Goal: Task Accomplishment & Management: Manage account settings

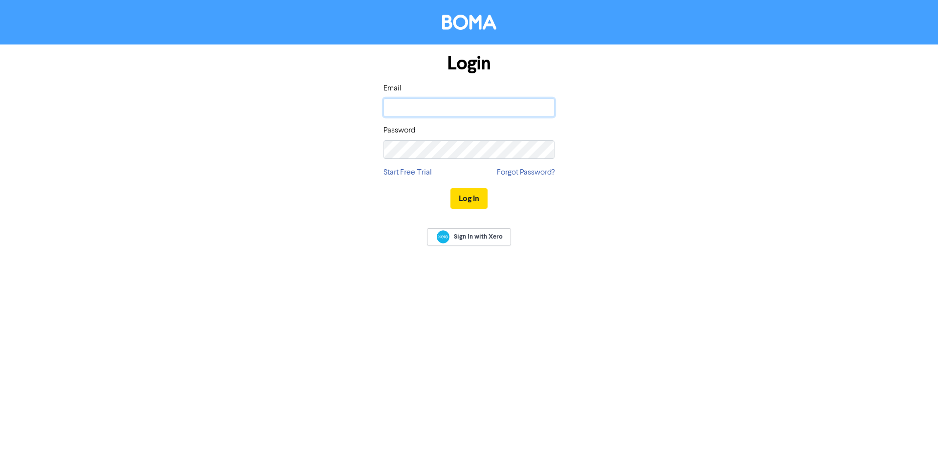
type input "[PERSON_NAME][EMAIL_ADDRESS][DOMAIN_NAME]"
click at [468, 200] on button "Log In" at bounding box center [469, 198] width 37 height 21
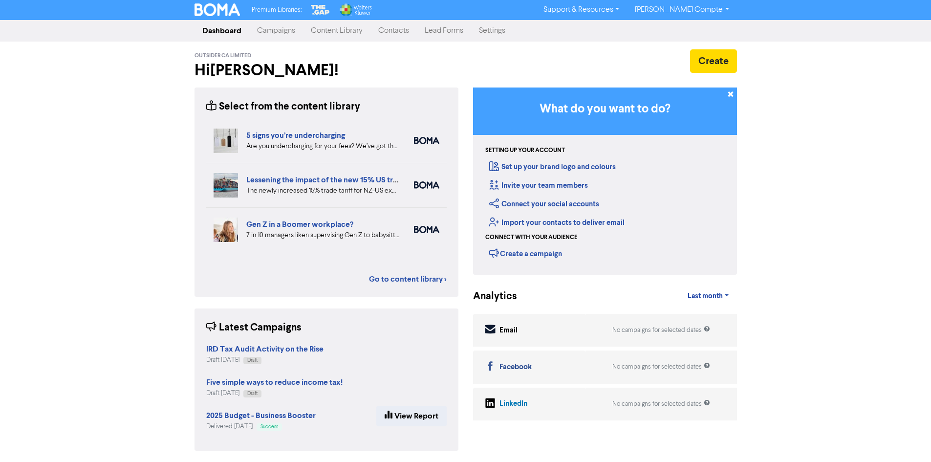
scroll to position [1, 0]
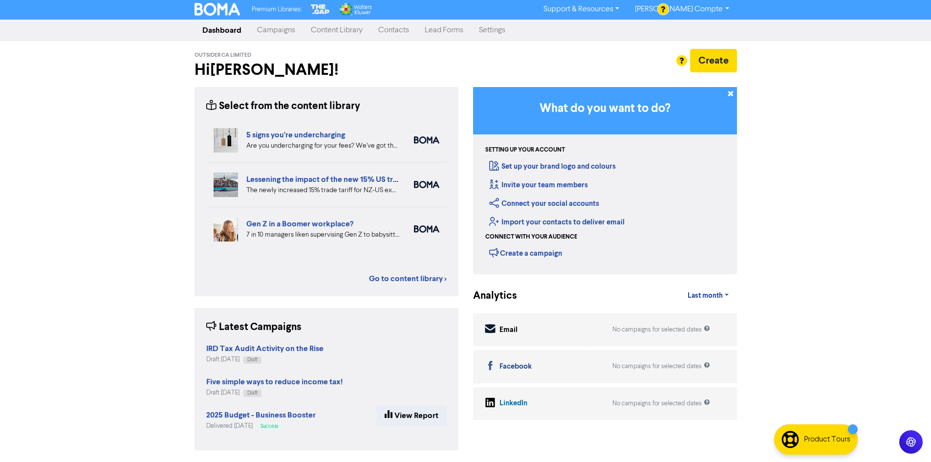
click at [257, 349] on strong "IRD Tax Audit Activity on the Rise" at bounding box center [264, 349] width 117 height 10
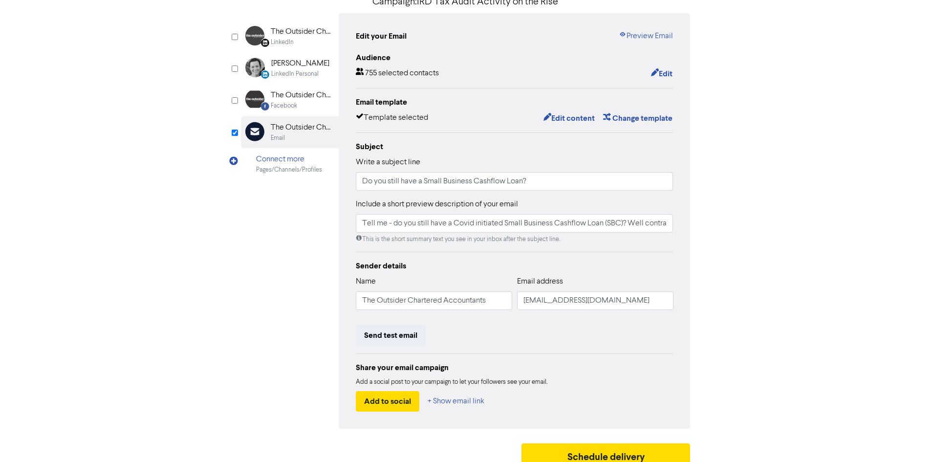
scroll to position [98, 0]
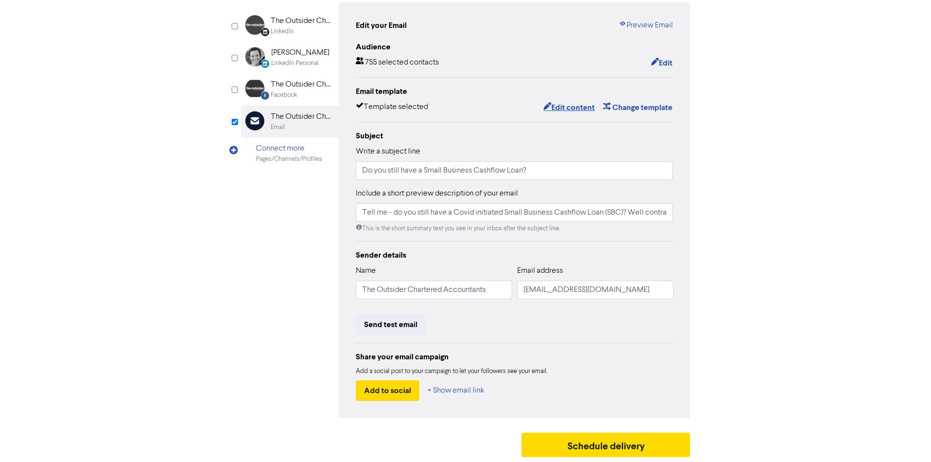
click at [556, 107] on button "Edit content" at bounding box center [569, 107] width 52 height 13
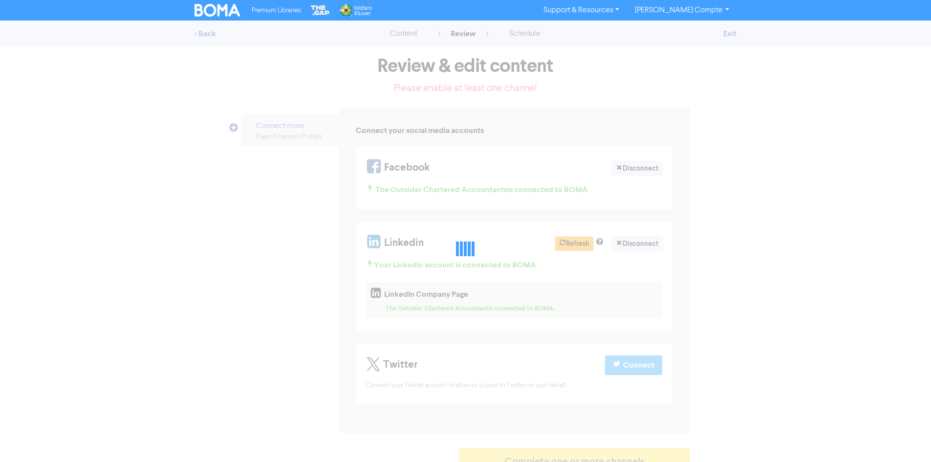
scroll to position [15, 0]
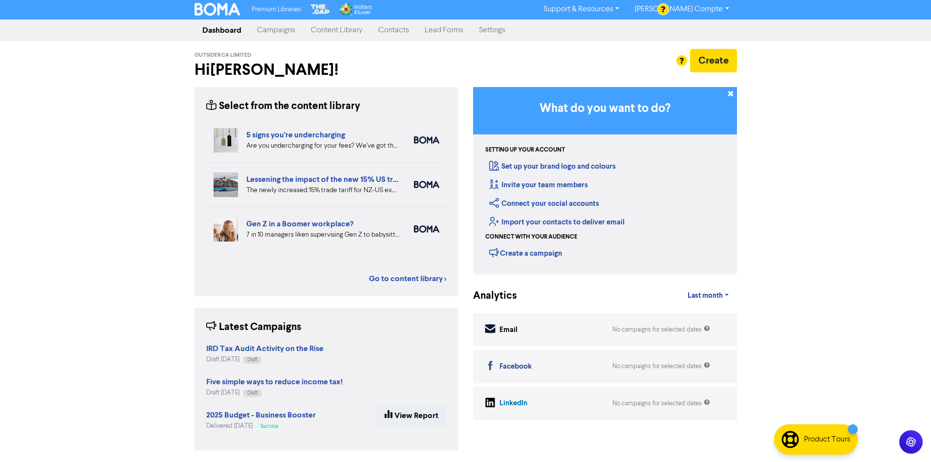
scroll to position [1, 0]
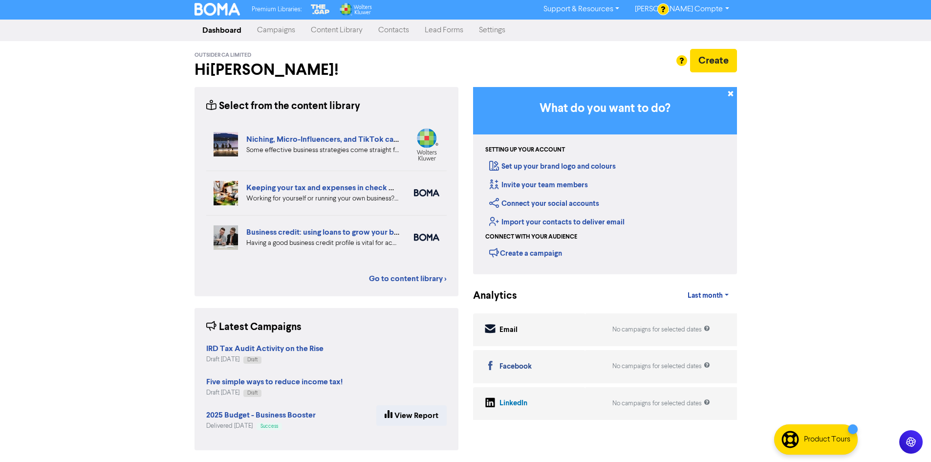
click at [279, 30] on link "Campaigns" at bounding box center [276, 31] width 54 height 20
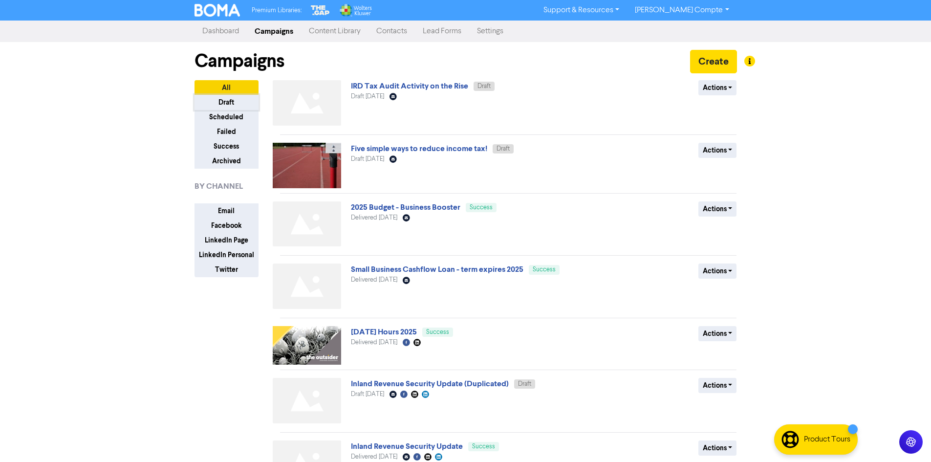
click at [215, 101] on button "Draft" at bounding box center [226, 102] width 64 height 15
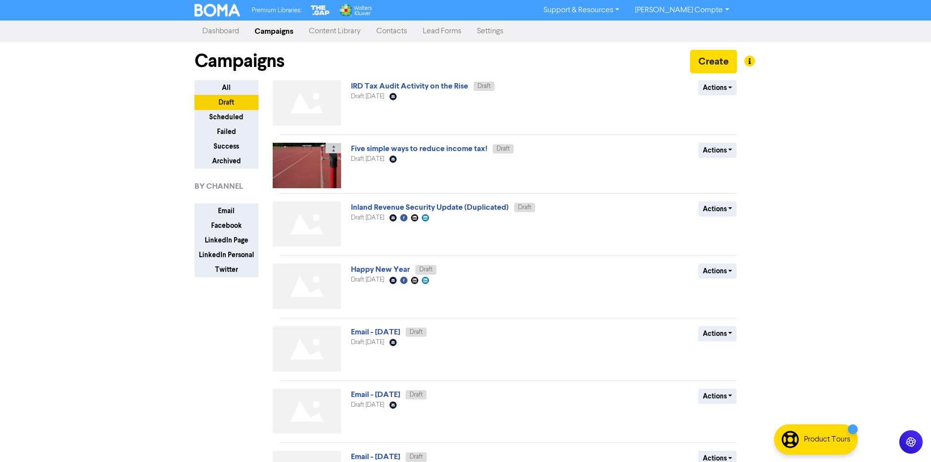
click at [392, 86] on link "IRD Tax Audit Activity on the Rise" at bounding box center [409, 86] width 117 height 10
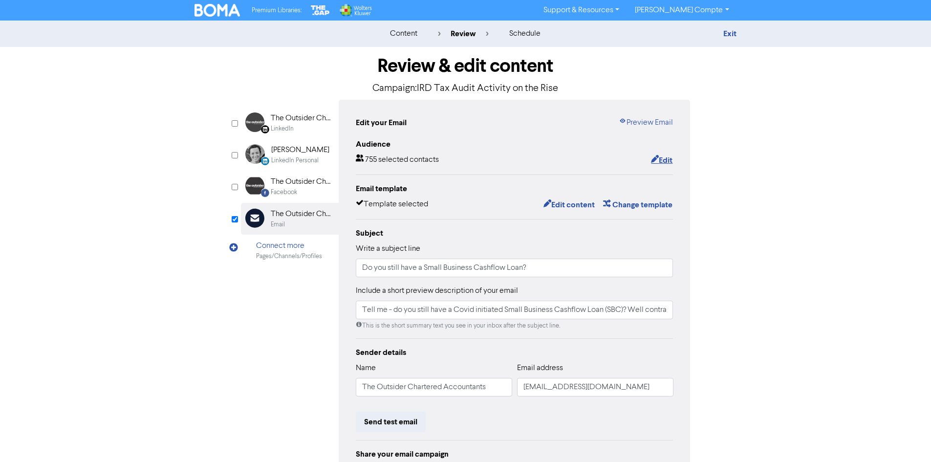
click at [660, 159] on button "Edit" at bounding box center [661, 160] width 22 height 13
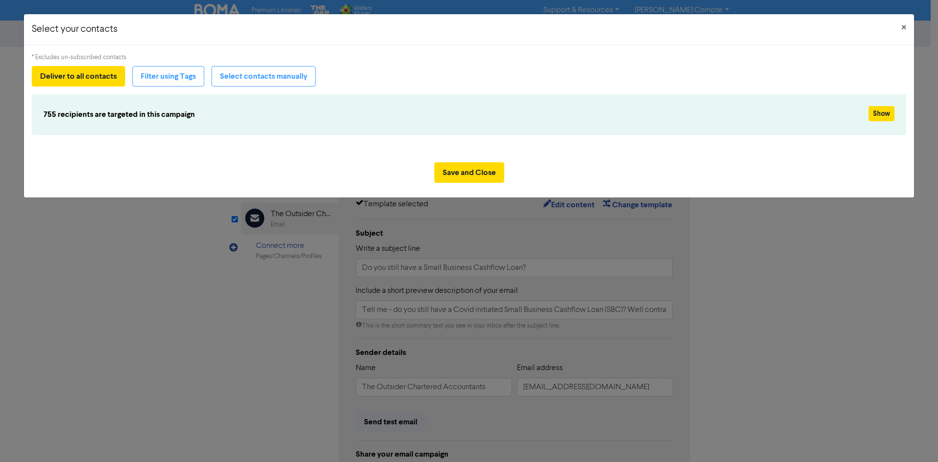
drag, startPoint x: 264, startPoint y: 137, endPoint x: 271, endPoint y: 144, distance: 9.7
click at [271, 144] on div "* Excludes un-subscribed contacts Deliver to all contacts Filter using Tags Sel…" at bounding box center [469, 100] width 875 height 94
click at [472, 168] on button "Save and Close" at bounding box center [469, 172] width 70 height 21
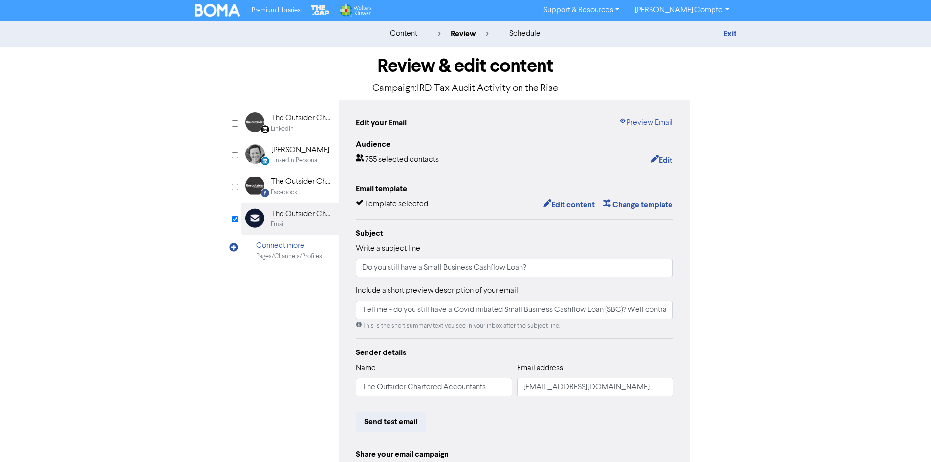
click at [555, 203] on button "Edit content" at bounding box center [569, 204] width 52 height 13
click at [413, 32] on div "content" at bounding box center [403, 34] width 27 height 12
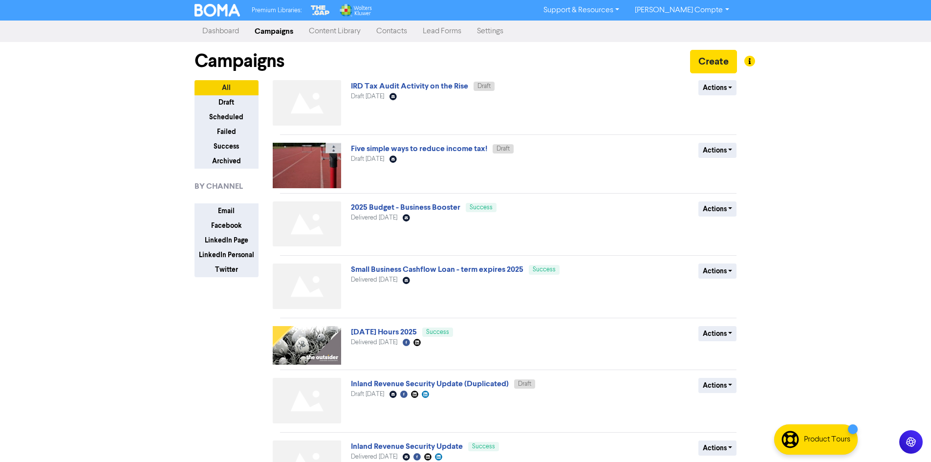
click at [406, 150] on link "Five simple ways to reduce income tax!" at bounding box center [419, 149] width 136 height 10
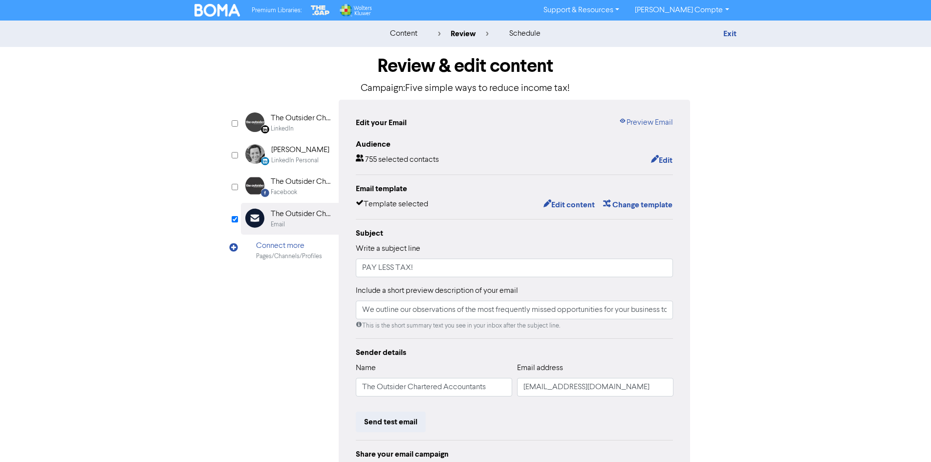
click at [100, 116] on div "content review schedule Exit Review & edit content Campaign: Five simple ways t…" at bounding box center [465, 290] width 931 height 538
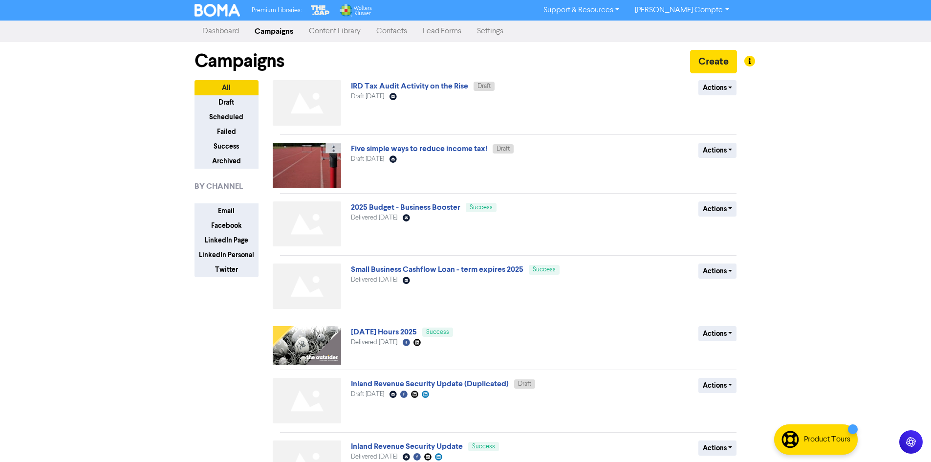
click at [383, 88] on link "IRD Tax Audit Activity on the Rise" at bounding box center [409, 86] width 117 height 10
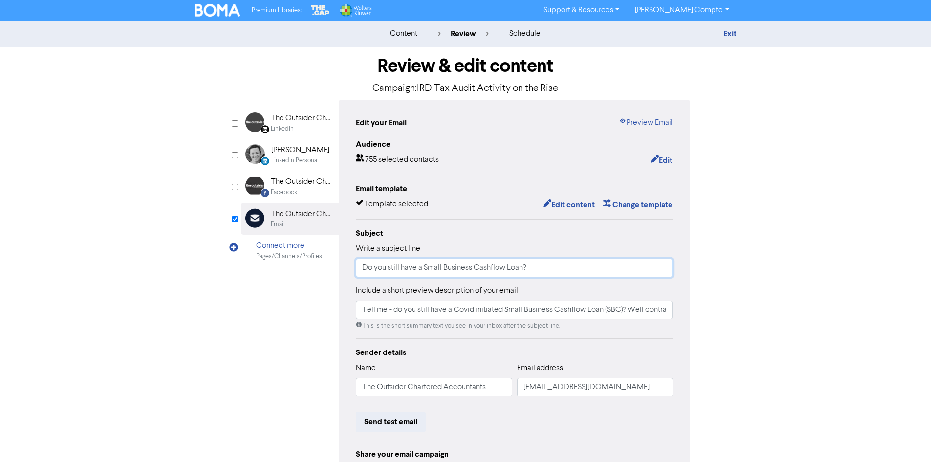
click at [563, 275] on input "Do you still have a Small Business Cashflow Loan?" at bounding box center [515, 267] width 318 height 19
drag, startPoint x: 561, startPoint y: 271, endPoint x: 278, endPoint y: 258, distance: 283.7
click at [278, 258] on div "LinkedIn Page Created with Sketch. The Outsider Chartered Accountant LinkedIn L…" at bounding box center [466, 307] width 450 height 415
click at [561, 92] on p "Campaign: IRD Tax Audit Activity on the Rise" at bounding box center [466, 88] width 450 height 15
click at [558, 90] on p "Campaign: IRD Tax Audit Activity on the Rise" at bounding box center [466, 88] width 450 height 15
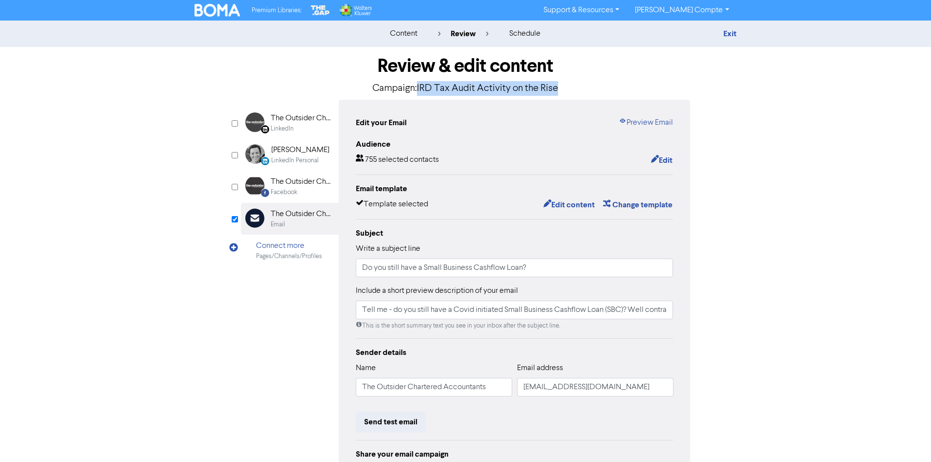
drag, startPoint x: 561, startPoint y: 86, endPoint x: 418, endPoint y: 91, distance: 143.2
click at [418, 91] on p "Campaign: IRD Tax Audit Activity on the Rise" at bounding box center [466, 88] width 450 height 15
drag, startPoint x: 418, startPoint y: 91, endPoint x: 501, endPoint y: 90, distance: 82.6
click at [419, 91] on p "Campaign: IRD Tax Audit Activity on the Rise" at bounding box center [466, 88] width 450 height 15
click at [548, 90] on p "Campaign: IRD Tax Audit Activity on the Rise" at bounding box center [466, 88] width 450 height 15
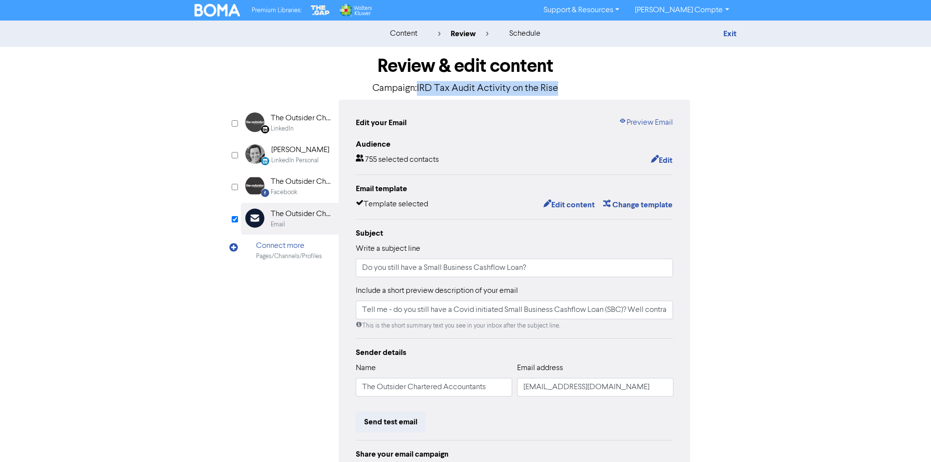
drag, startPoint x: 561, startPoint y: 88, endPoint x: 419, endPoint y: 84, distance: 142.7
click at [419, 84] on p "Campaign: IRD Tax Audit Activity on the Rise" at bounding box center [466, 88] width 450 height 15
copy p "IRD Tax Audit Activity on the Rise"
click at [529, 270] on input "Do you still have a Small Business Cashflow Loan?" at bounding box center [515, 267] width 318 height 19
drag, startPoint x: 505, startPoint y: 263, endPoint x: 327, endPoint y: 259, distance: 177.9
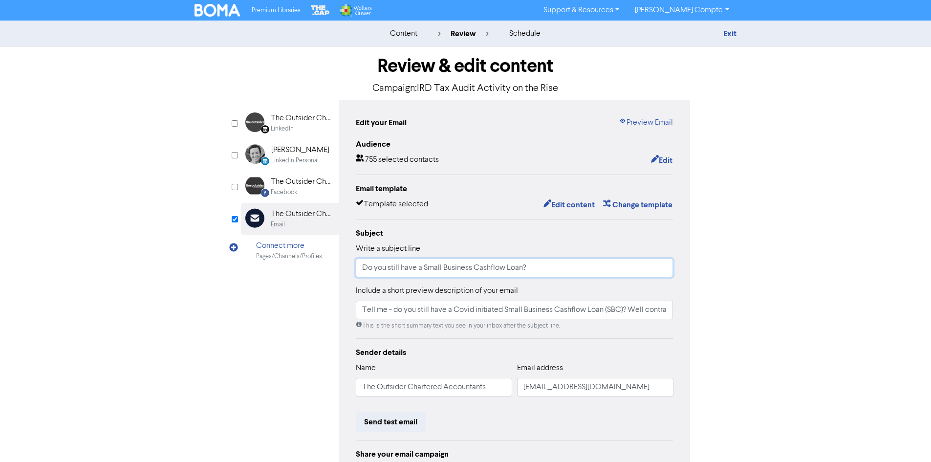
click at [327, 259] on div "LinkedIn Page Created with Sketch. The Outsider Chartered Accountant LinkedIn L…" at bounding box center [466, 307] width 450 height 415
paste input "IRD Tax Audit Activity on the Rise"
type input "IRD Tax Audit Activity on the Rise"
click at [483, 292] on label "Include a short preview description of your email" at bounding box center [437, 291] width 162 height 12
click at [577, 307] on input "Tell me - do you still have a Covid initiated Small Business Cashflow Loan (SBC…" at bounding box center [515, 310] width 318 height 19
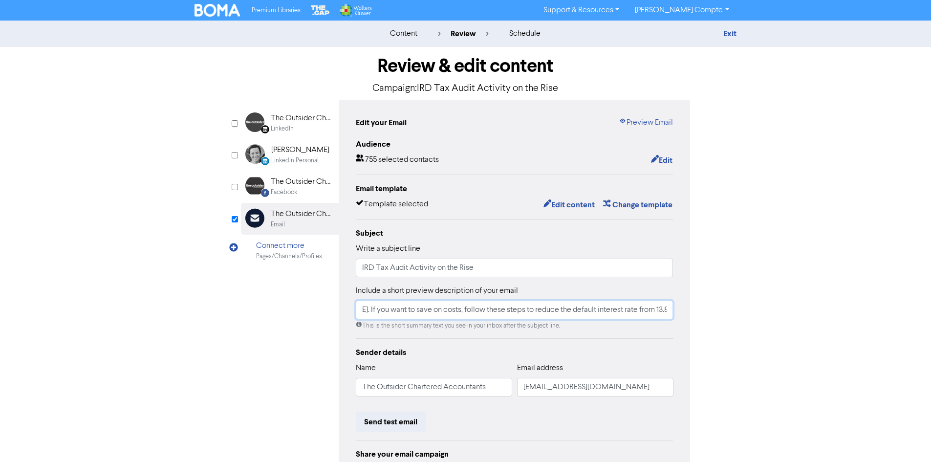
scroll to position [0, 390]
drag, startPoint x: 360, startPoint y: 309, endPoint x: 668, endPoint y: 298, distance: 308.5
click at [668, 298] on div "Include a short preview description of your email Tell me - do you still have a…" at bounding box center [515, 307] width 318 height 45
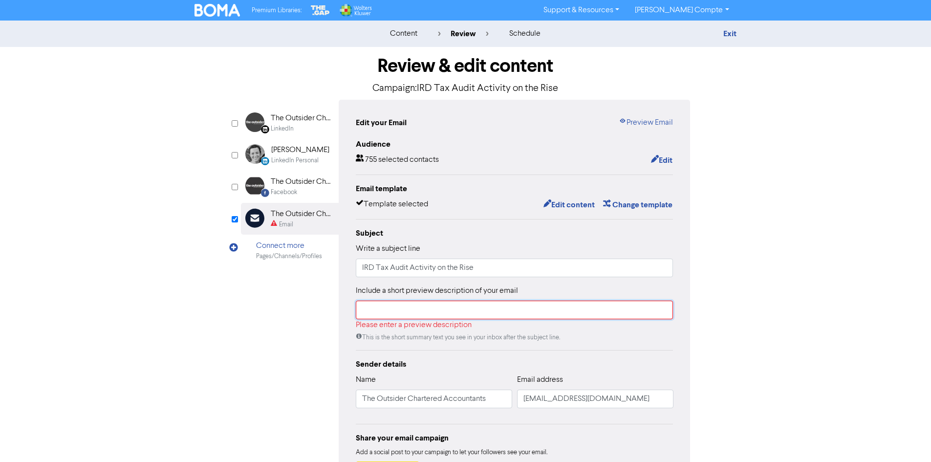
scroll to position [0, 0]
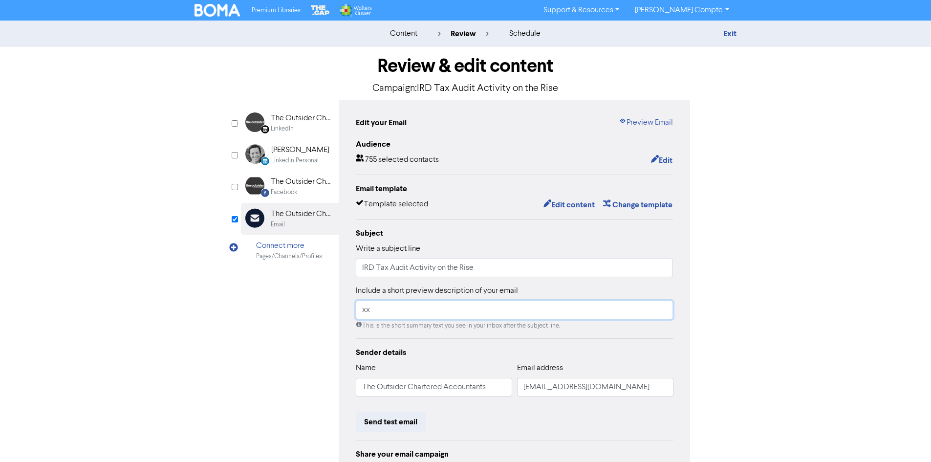
type input "xx"
click at [572, 341] on div "Audience 755 selected contacts Edit Email template Template selected Edit conte…" at bounding box center [515, 318] width 318 height 360
click at [575, 206] on button "Edit content" at bounding box center [569, 204] width 52 height 13
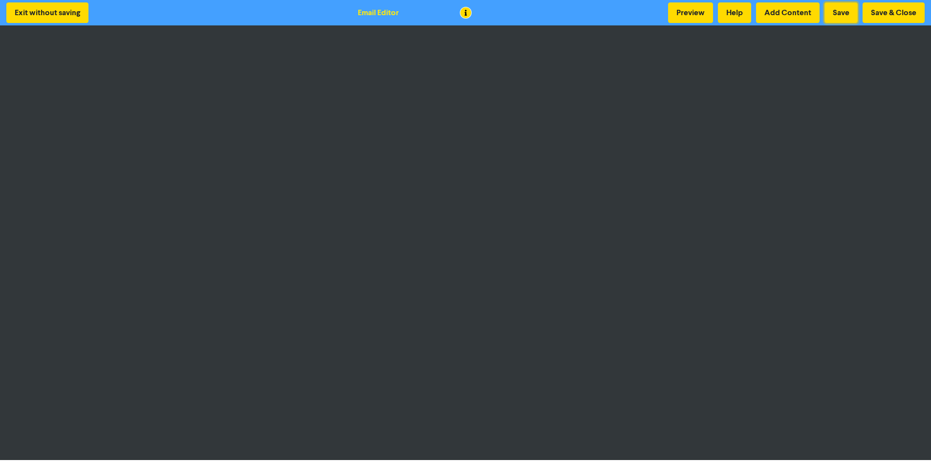
click at [846, 13] on button "Save" at bounding box center [840, 12] width 33 height 21
click at [888, 10] on button "Save & Close" at bounding box center [893, 12] width 62 height 21
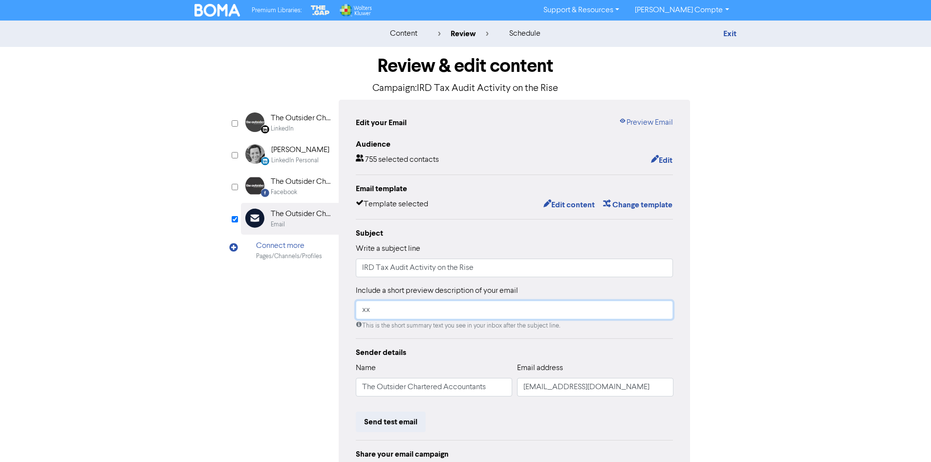
click at [432, 315] on input "xx" at bounding box center [515, 310] width 318 height 19
drag, startPoint x: 408, startPoint y: 308, endPoint x: 318, endPoint y: 313, distance: 90.5
click at [318, 313] on div "LinkedIn Page Created with Sketch. The Outsider Chartered Accountant LinkedIn L…" at bounding box center [466, 307] width 450 height 415
paste input "IRD Audit Activity and Risk Review is on the rise. The ongoing enforcement driv…"
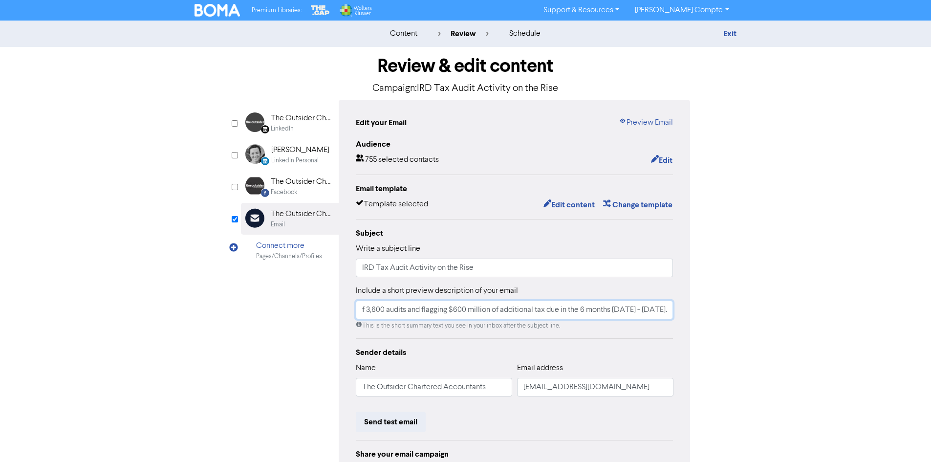
click at [397, 311] on input "IRD Audit Activity and Risk Review is on the rise. The ongoing enforcement driv…" at bounding box center [515, 310] width 318 height 19
drag, startPoint x: 522, startPoint y: 311, endPoint x: 275, endPoint y: 309, distance: 247.7
click at [275, 309] on div "LinkedIn Page Created with Sketch. The Outsider Chartered Accountant LinkedIn L…" at bounding box center [466, 307] width 450 height 415
click at [406, 313] on input "The ongoing enforcement drive resulting in the opening of 3,600 audits and flag…" at bounding box center [515, 310] width 318 height 19
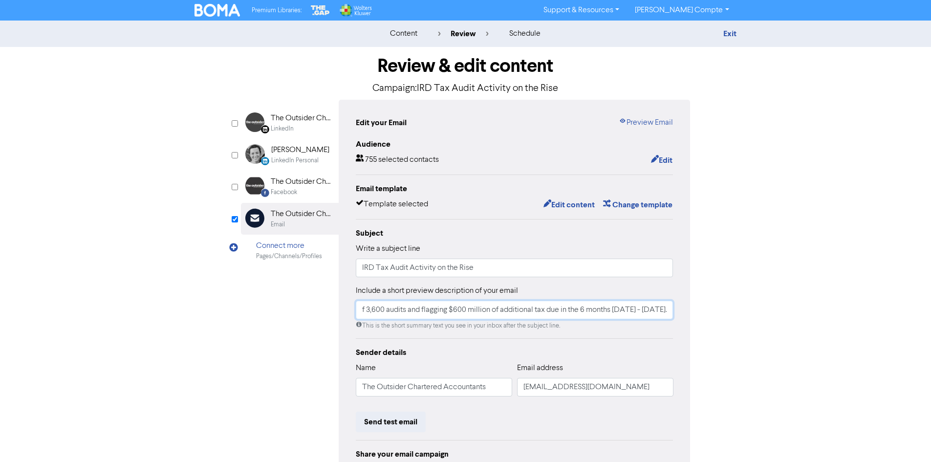
scroll to position [0, 227]
drag, startPoint x: 482, startPoint y: 310, endPoint x: 669, endPoint y: 311, distance: 187.1
click at [669, 311] on input "The ongoing IRD enforcement drive resulting in the opening of 3,600 audits and …" at bounding box center [515, 310] width 318 height 19
click at [665, 312] on input "The ongoing IRD enforcement drive is focusing on compliance with the tax system…" at bounding box center [515, 310] width 318 height 19
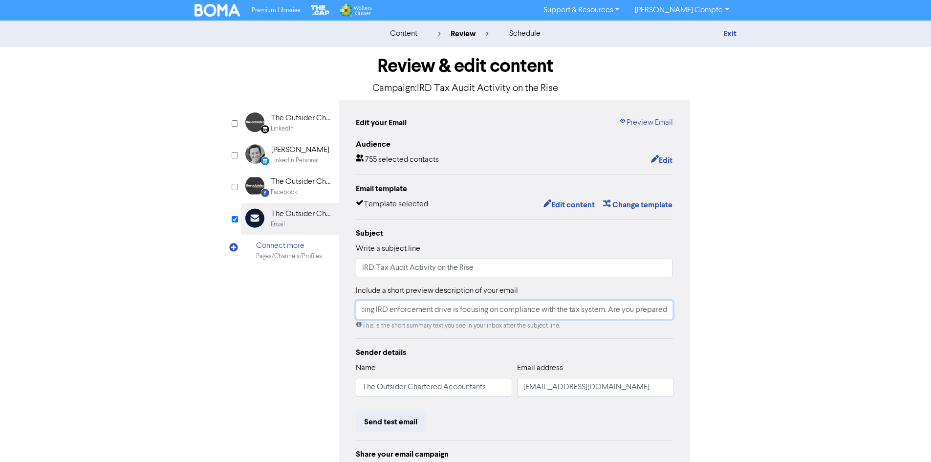
scroll to position [0, 33]
click at [457, 310] on input "The ongoing IRD enforcement drive is focusing on compliance with the tax system…" at bounding box center [515, 310] width 318 height 19
click at [605, 311] on input "The ongoing IRD enforcement drive is focusing on compliance with the tax system…" at bounding box center [515, 310] width 318 height 19
click at [533, 311] on input "The ongoing IRD enforcement drive is focusing on compliance with the tax system…" at bounding box center [515, 310] width 318 height 19
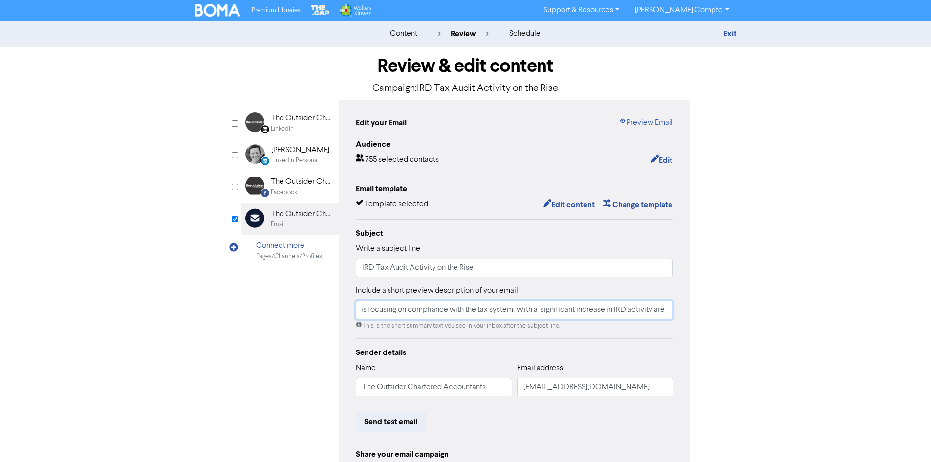
click at [616, 313] on input "The ongoing IRD enforcement drive is focusing on compliance with the tax system…" at bounding box center [515, 310] width 318 height 19
click at [664, 312] on input "The ongoing IRD enforcement drive is focusing on compliance with the tax system…" at bounding box center [515, 310] width 318 height 19
click at [654, 311] on input "The ongoing IRD enforcement drive is focusing on compliance with the tax system…" at bounding box center [515, 310] width 318 height 19
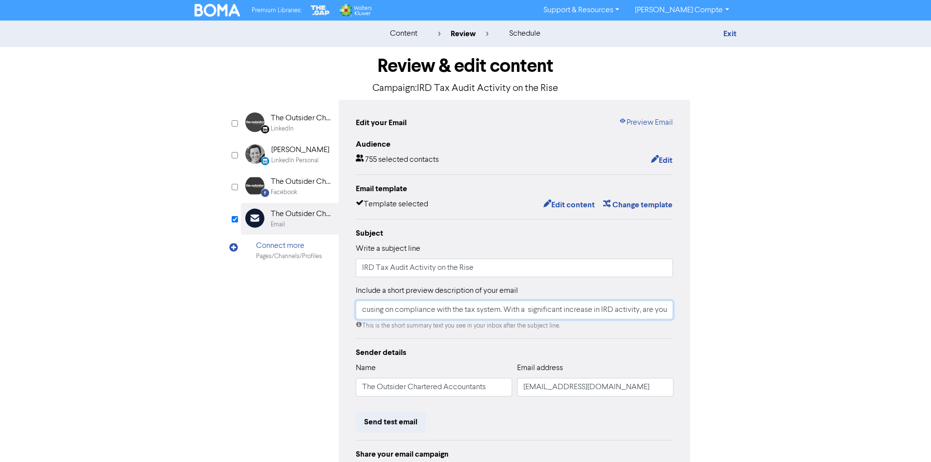
click at [528, 311] on input "The ongoing IRD enforcement drive is focusing on compliance with the tax system…" at bounding box center [515, 310] width 318 height 19
drag, startPoint x: 642, startPoint y: 311, endPoint x: 676, endPoint y: 312, distance: 34.2
click at [676, 312] on div "Edit your Email Preview Email Audience 755 selected contacts Edit Email templat…" at bounding box center [515, 307] width 352 height 415
click at [672, 312] on input "The ongoing IRD enforcement drive is focusing on compliance with the tax system…" at bounding box center [515, 310] width 318 height 19
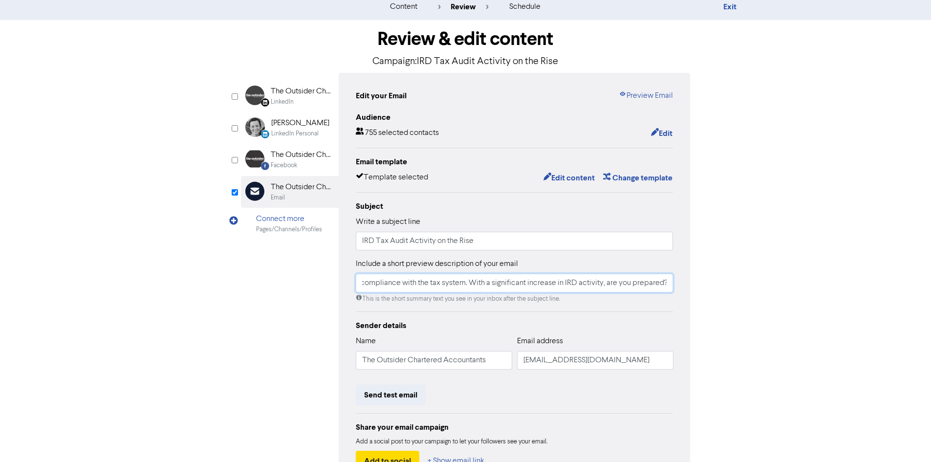
scroll to position [0, 0]
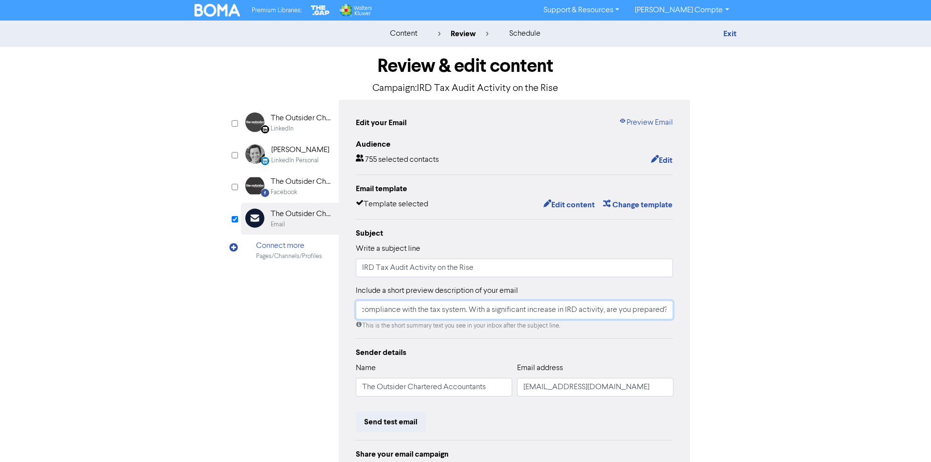
type input "The ongoing IRD enforcement drive is focusing on compliance with the tax system…"
click at [599, 341] on div "Audience 755 selected contacts Edit Email template Template selected Edit conte…" at bounding box center [515, 318] width 318 height 360
click at [571, 236] on div "Subject" at bounding box center [515, 233] width 318 height 12
click at [555, 204] on button "Edit content" at bounding box center [569, 204] width 52 height 13
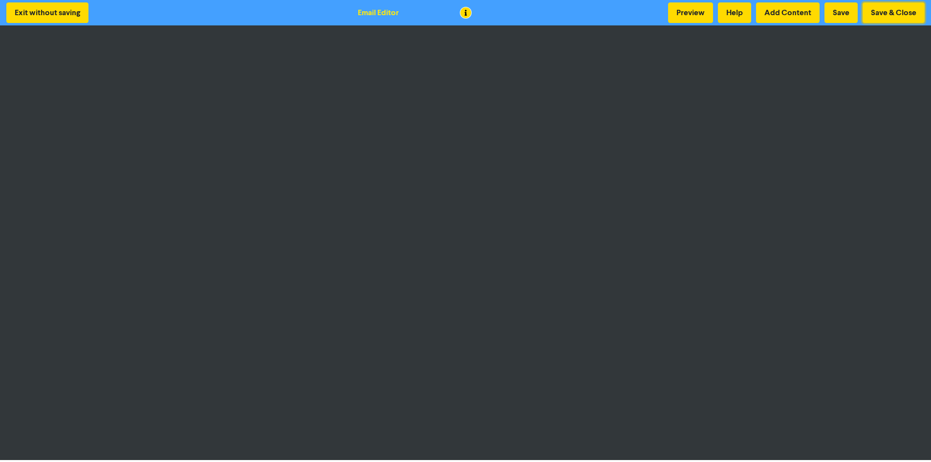
click at [898, 8] on button "Save & Close" at bounding box center [893, 12] width 62 height 21
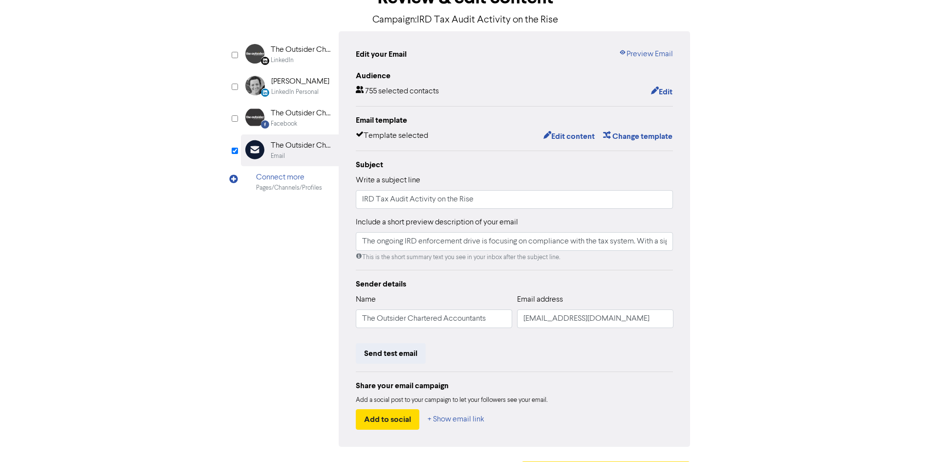
scroll to position [49, 0]
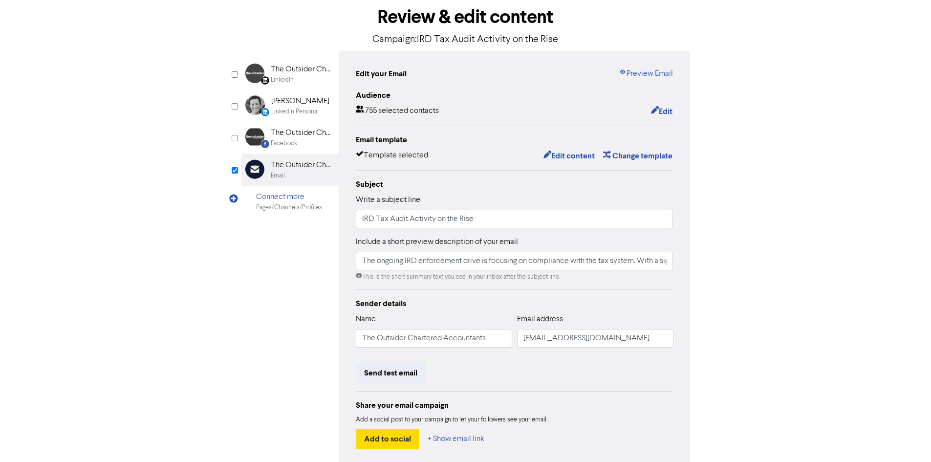
click at [741, 229] on div "Review & edit content Campaign: IRD Tax Audit Activity on the Rise LinkedIn Pag…" at bounding box center [465, 254] width 557 height 512
click at [750, 89] on div "content review schedule Exit Review & edit content Campaign: IRD Tax Audit Acti…" at bounding box center [465, 241] width 931 height 538
click at [640, 261] on input "The ongoing IRD enforcement drive is focusing on compliance with the tax system…" at bounding box center [515, 261] width 318 height 19
drag, startPoint x: 638, startPoint y: 262, endPoint x: 343, endPoint y: 266, distance: 295.6
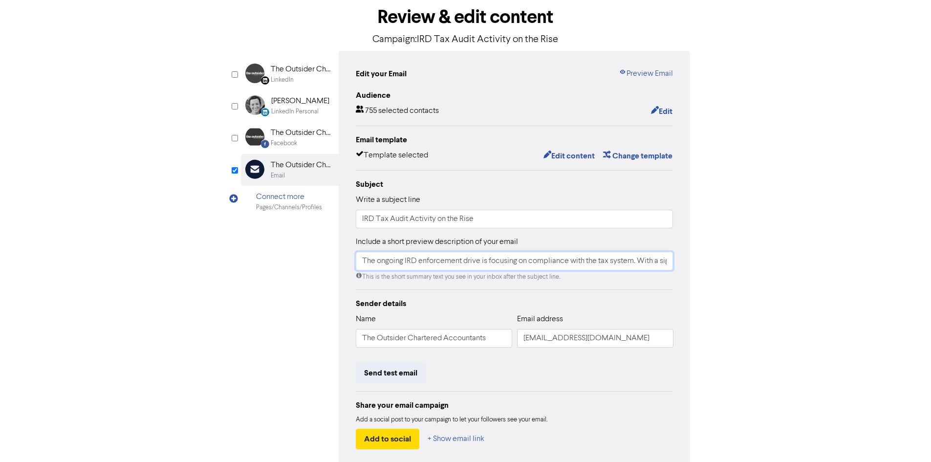
click at [343, 266] on div "Edit your Email Preview Email Audience 755 selected contacts Edit Email templat…" at bounding box center [515, 258] width 352 height 415
click at [471, 261] on input "With a significant increase in IRD activity, are you prepared?" at bounding box center [515, 261] width 318 height 19
click at [283, 346] on div "LinkedIn Page Created with Sketch. The Outsider Chartered Accountant LinkedIn L…" at bounding box center [466, 258] width 450 height 415
click at [522, 262] on input "With a significant increase in IRD Audit and Risk review activity, are you prep…" at bounding box center [515, 261] width 318 height 19
type input "With a significant increase in IRD Audit and Risk Review activity, are you prep…"
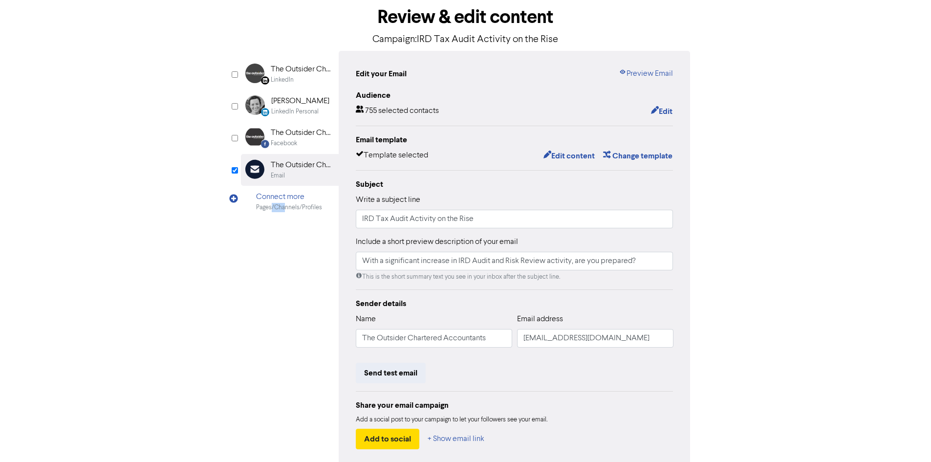
drag, startPoint x: 279, startPoint y: 252, endPoint x: 270, endPoint y: 254, distance: 8.5
click at [270, 254] on div "LinkedIn Page Created with Sketch. The Outsider Chartered Accountant LinkedIn L…" at bounding box center [466, 258] width 450 height 415
click at [753, 186] on div "content review schedule Exit Review & edit content Campaign: IRD Tax Audit Acti…" at bounding box center [465, 241] width 931 height 538
